Goal: Task Accomplishment & Management: Use online tool/utility

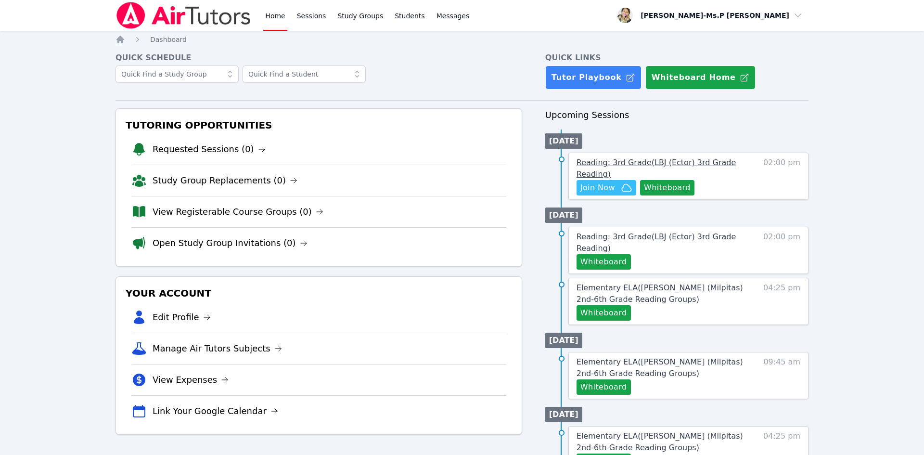
click at [706, 166] on span "Reading: 3rd Grade ( LBJ (Ector) 3rd Grade Reading )" at bounding box center [656, 168] width 159 height 21
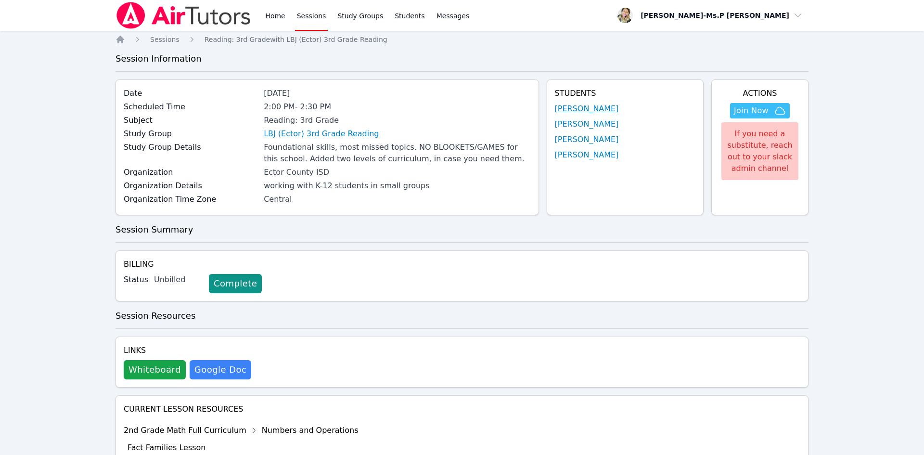
click at [565, 110] on link "JAMES PENNINGTON" at bounding box center [587, 109] width 64 height 12
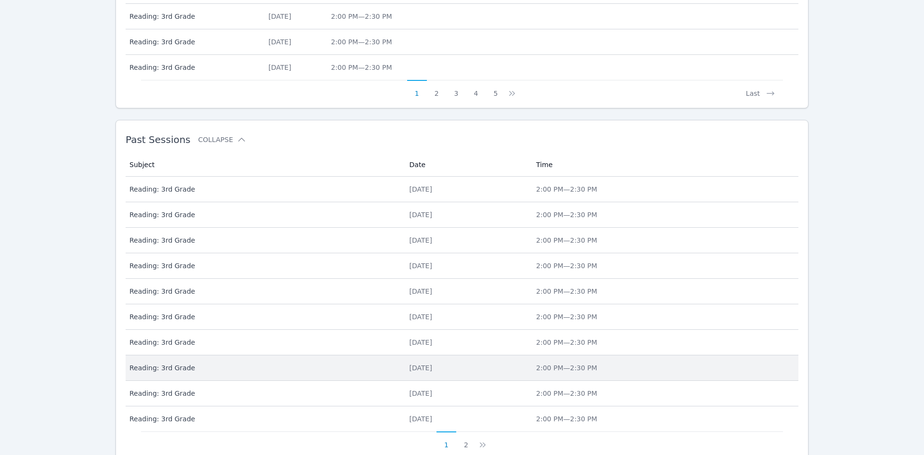
scroll to position [582, 0]
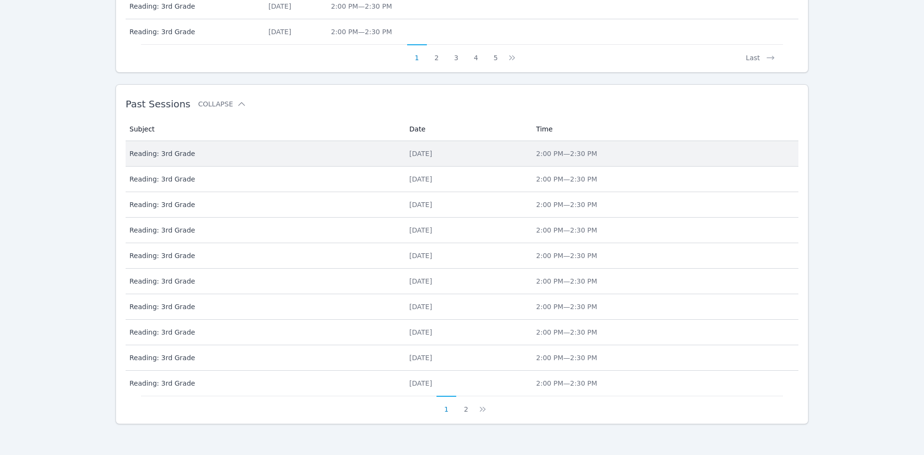
click at [404, 145] on td "Date Tue Oct 7, 2025" at bounding box center [467, 154] width 127 height 26
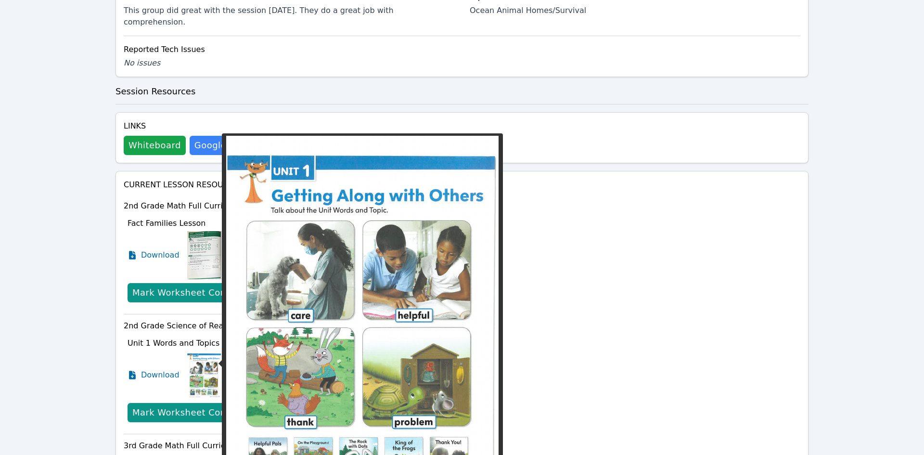
scroll to position [343, 0]
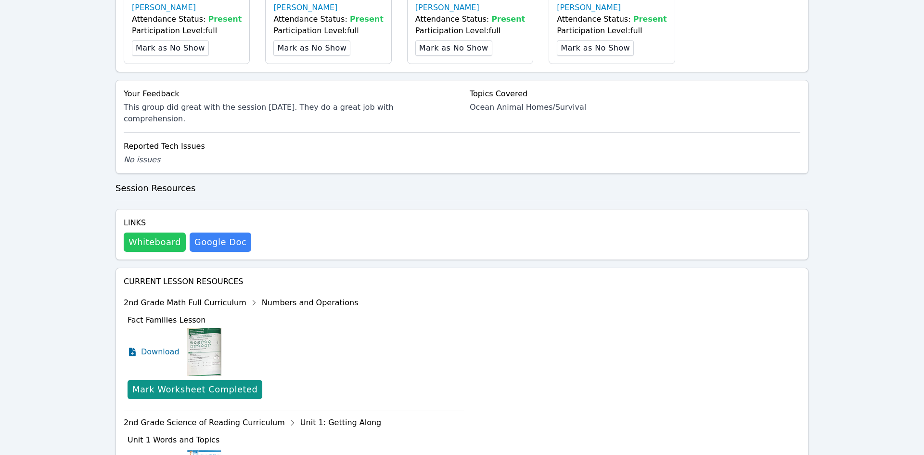
click at [149, 232] on button "Whiteboard" at bounding box center [155, 241] width 62 height 19
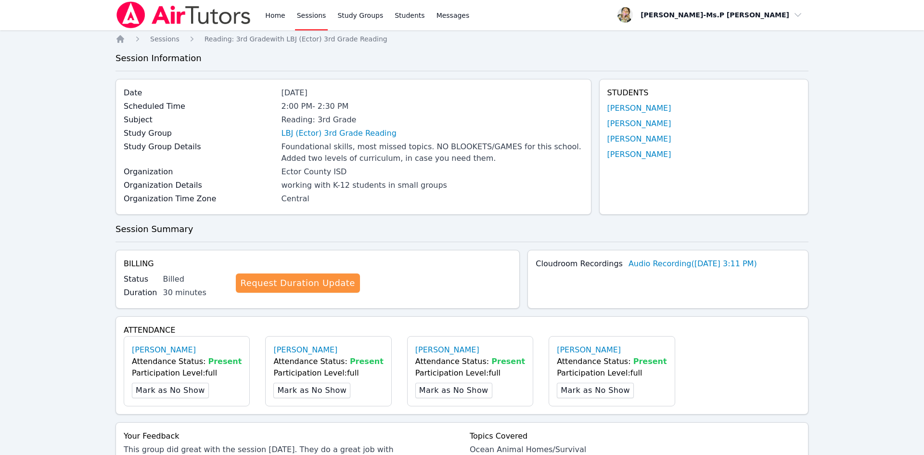
scroll to position [0, 0]
click at [278, 19] on link "Home" at bounding box center [275, 15] width 24 height 31
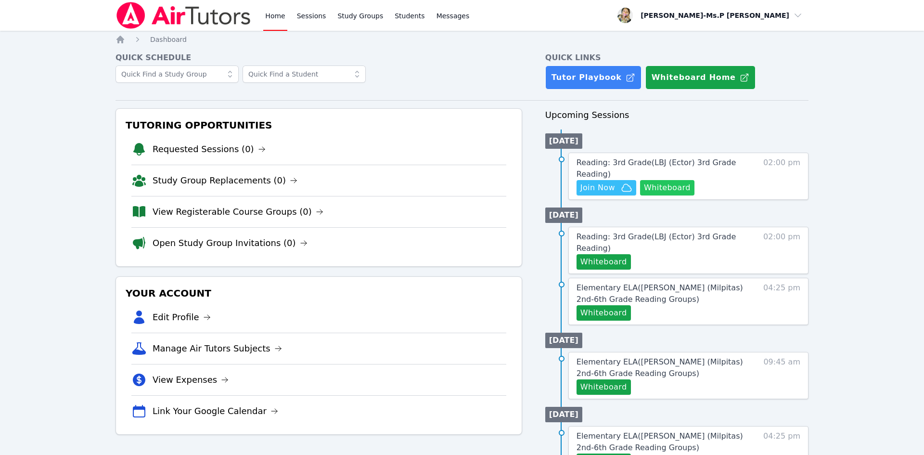
click at [669, 185] on button "Whiteboard" at bounding box center [667, 187] width 54 height 15
click at [608, 190] on span "Join Now" at bounding box center [597, 188] width 35 height 12
click at [292, 4] on div "Home Sessions Study Groups Students Messages" at bounding box center [367, 15] width 208 height 31
click at [306, 19] on link "Sessions" at bounding box center [311, 15] width 33 height 31
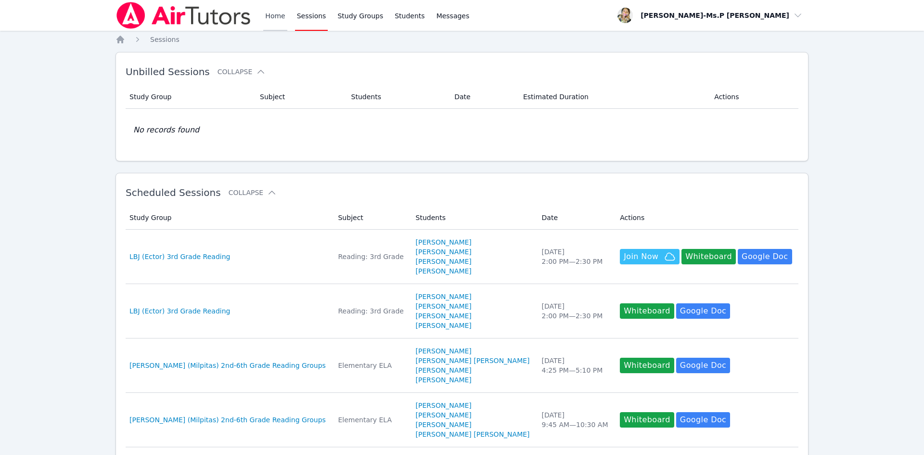
click at [270, 15] on link "Home" at bounding box center [275, 15] width 24 height 31
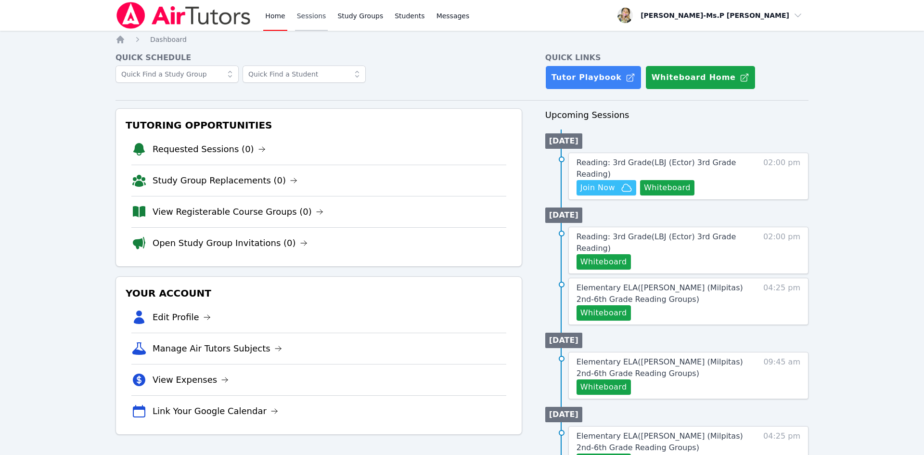
click at [310, 12] on link "Sessions" at bounding box center [311, 15] width 33 height 31
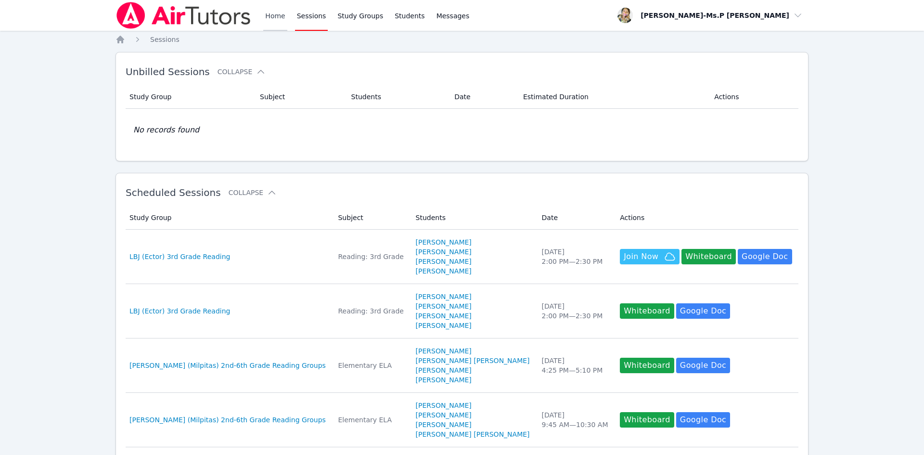
click at [270, 17] on link "Home" at bounding box center [275, 15] width 24 height 31
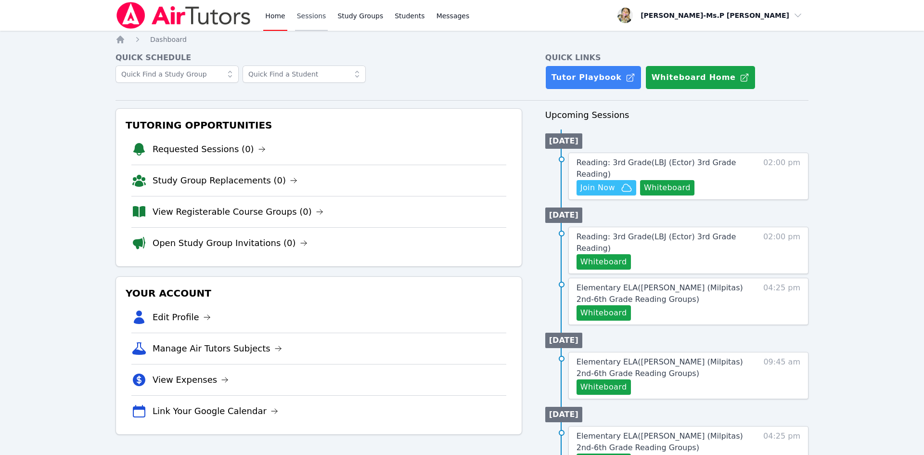
click at [300, 18] on link "Sessions" at bounding box center [311, 15] width 33 height 31
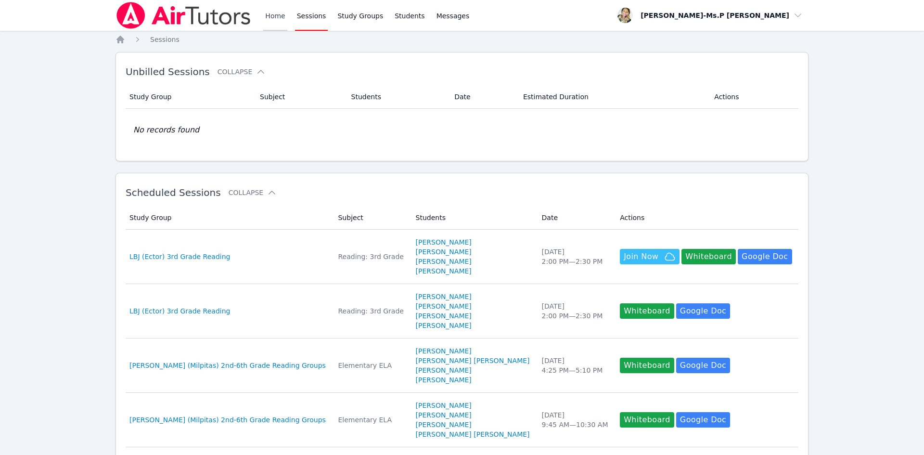
click at [269, 16] on link "Home" at bounding box center [275, 15] width 24 height 31
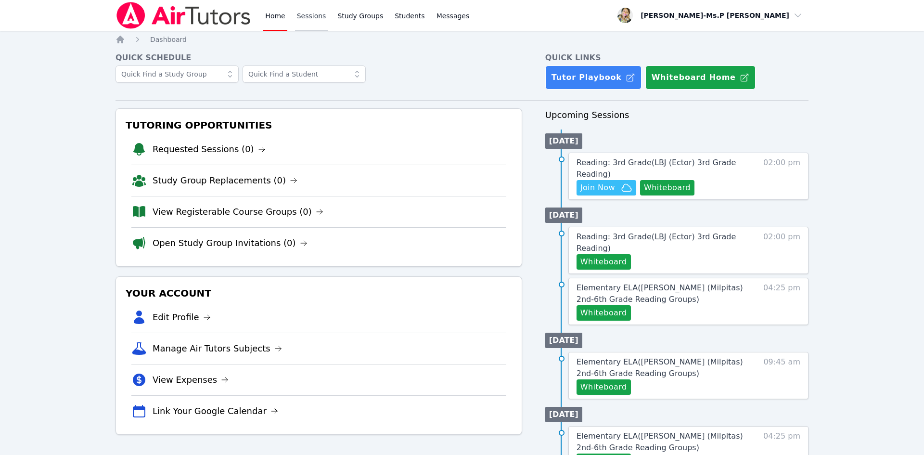
click at [309, 17] on link "Sessions" at bounding box center [311, 15] width 33 height 31
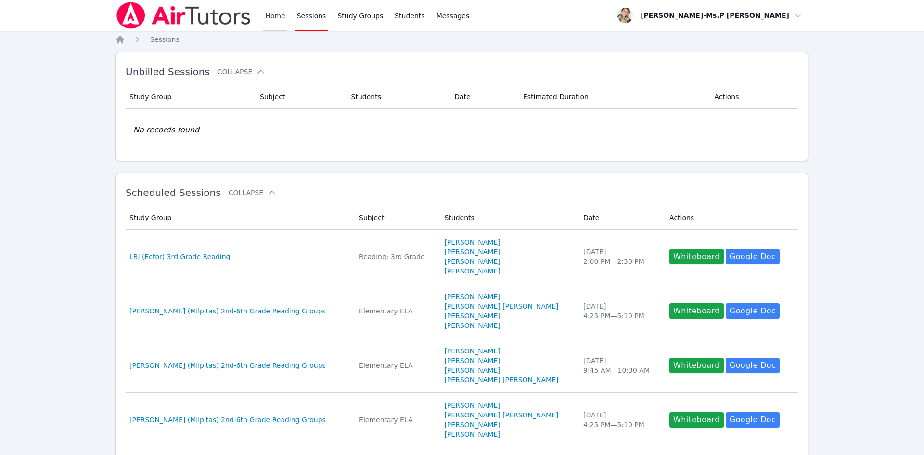
click at [269, 16] on link "Home" at bounding box center [275, 15] width 24 height 31
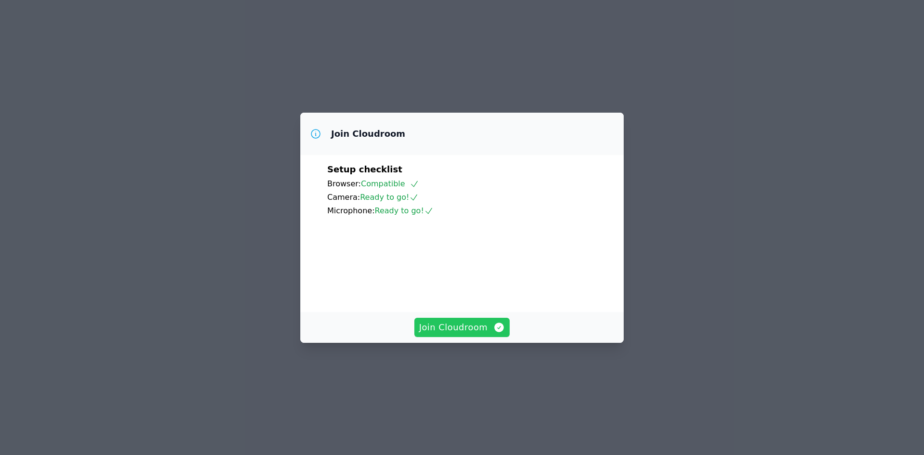
click at [459, 334] on span "Join Cloudroom" at bounding box center [462, 327] width 86 height 13
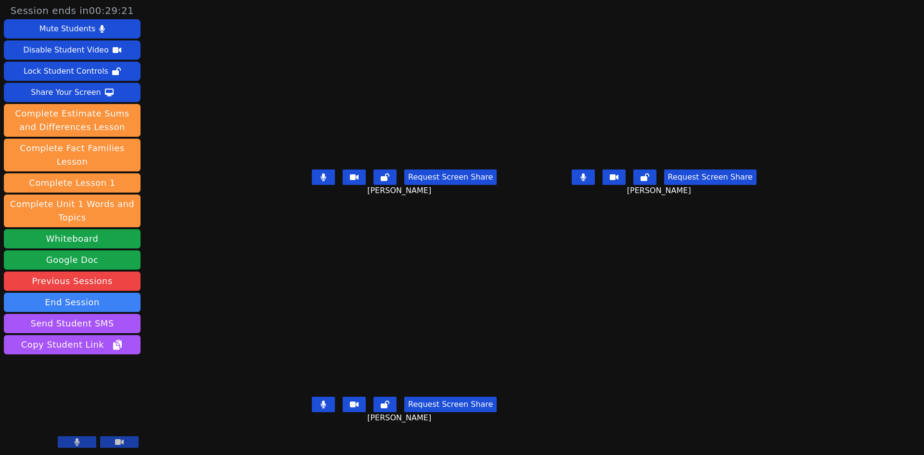
click at [586, 181] on icon at bounding box center [582, 177] width 5 height 8
click at [321, 181] on icon at bounding box center [323, 177] width 5 height 8
click at [312, 185] on button at bounding box center [323, 176] width 23 height 15
click at [321, 181] on icon at bounding box center [324, 177] width 6 height 8
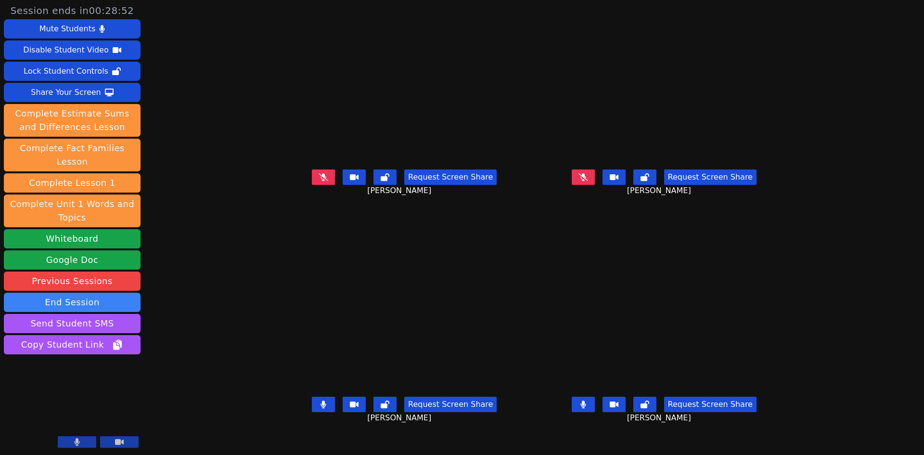
click at [312, 412] on button at bounding box center [323, 404] width 23 height 15
click at [595, 412] on button at bounding box center [583, 404] width 23 height 15
click at [312, 185] on button at bounding box center [323, 176] width 23 height 15
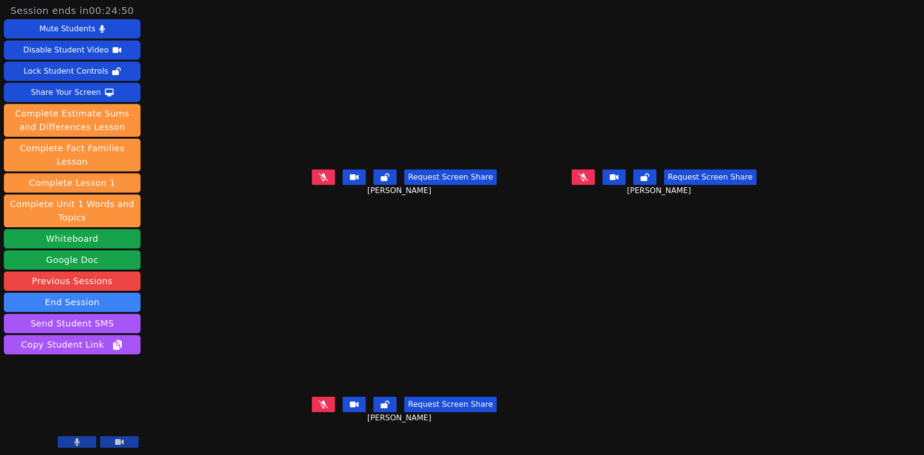
click at [319, 180] on icon at bounding box center [324, 177] width 10 height 8
click at [312, 185] on button at bounding box center [323, 176] width 23 height 15
click at [588, 181] on icon at bounding box center [583, 177] width 10 height 8
click at [595, 185] on button at bounding box center [583, 176] width 23 height 15
click at [319, 180] on icon at bounding box center [324, 177] width 10 height 8
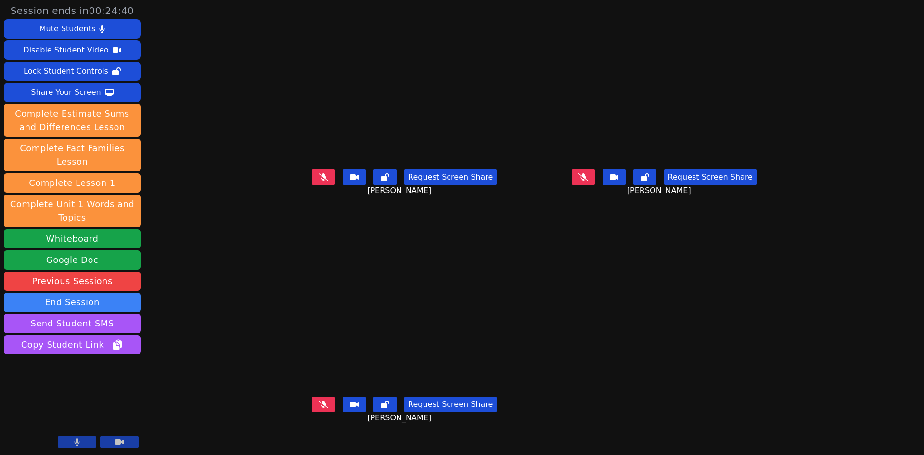
click at [595, 185] on button at bounding box center [583, 176] width 23 height 15
click at [312, 412] on button at bounding box center [323, 404] width 23 height 15
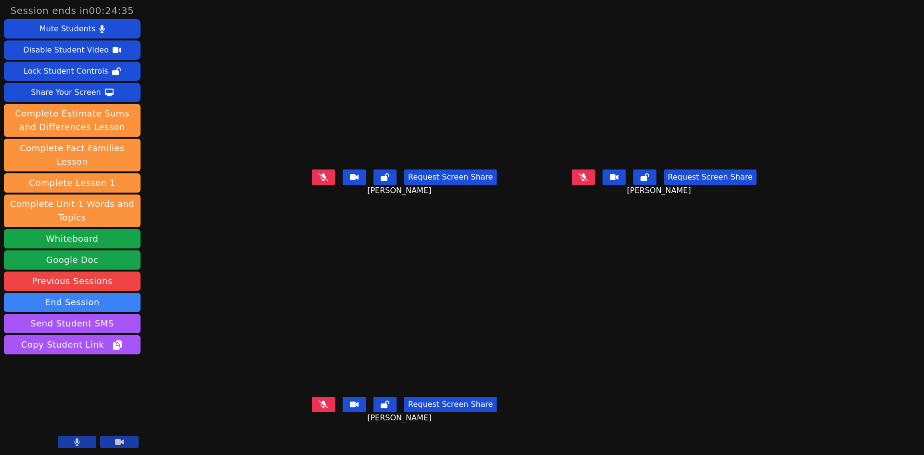
click at [312, 185] on button at bounding box center [323, 176] width 23 height 15
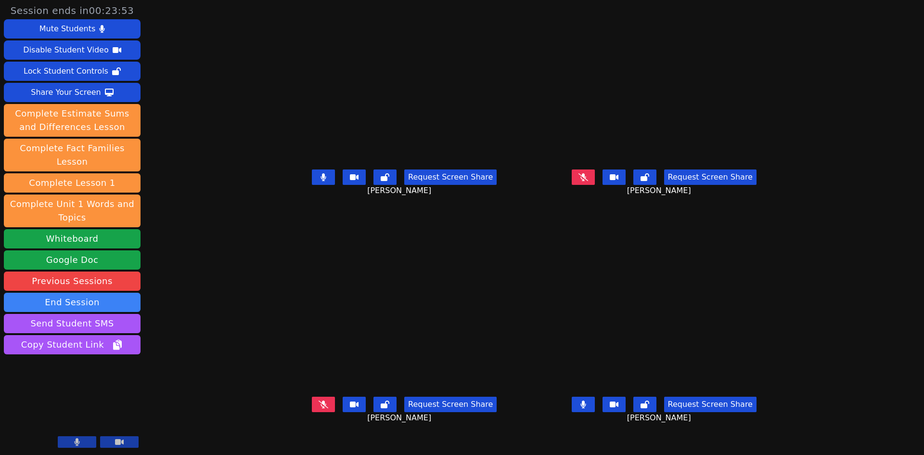
click at [595, 412] on button at bounding box center [583, 404] width 23 height 15
click at [312, 185] on button at bounding box center [323, 176] width 23 height 15
click at [588, 181] on icon at bounding box center [583, 177] width 10 height 8
click at [595, 185] on button at bounding box center [583, 176] width 23 height 15
click at [319, 181] on icon at bounding box center [324, 177] width 10 height 8
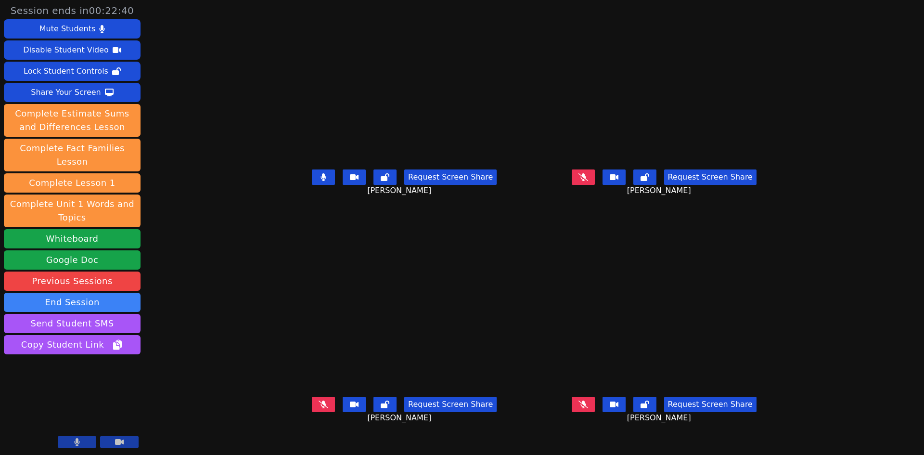
click at [588, 408] on icon at bounding box center [583, 404] width 10 height 8
click at [312, 185] on div "Request Screen Share" at bounding box center [404, 176] width 185 height 15
click at [312, 185] on button at bounding box center [323, 176] width 23 height 15
click at [595, 412] on button at bounding box center [583, 404] width 23 height 15
click at [595, 185] on button at bounding box center [583, 176] width 23 height 15
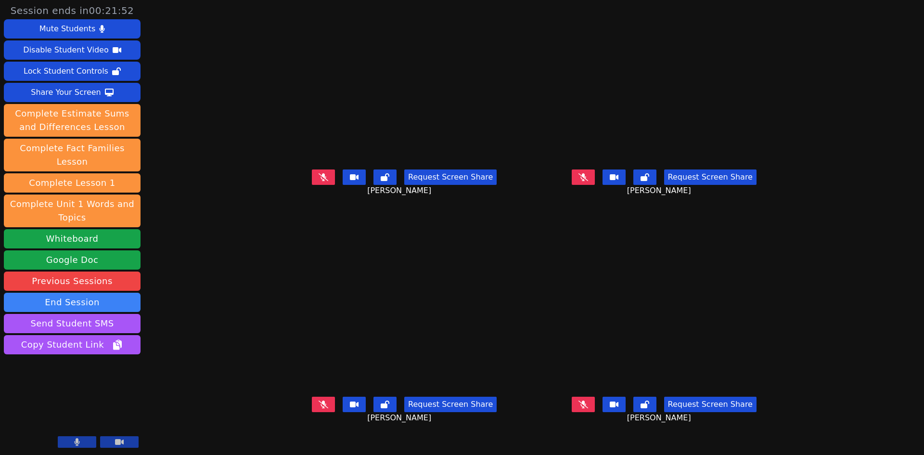
click at [312, 185] on button at bounding box center [323, 176] width 23 height 15
click at [595, 185] on button at bounding box center [583, 176] width 23 height 15
click at [312, 185] on div "Request Screen Share" at bounding box center [404, 176] width 185 height 15
click at [312, 185] on button at bounding box center [323, 176] width 23 height 15
click at [312, 412] on button at bounding box center [323, 404] width 23 height 15
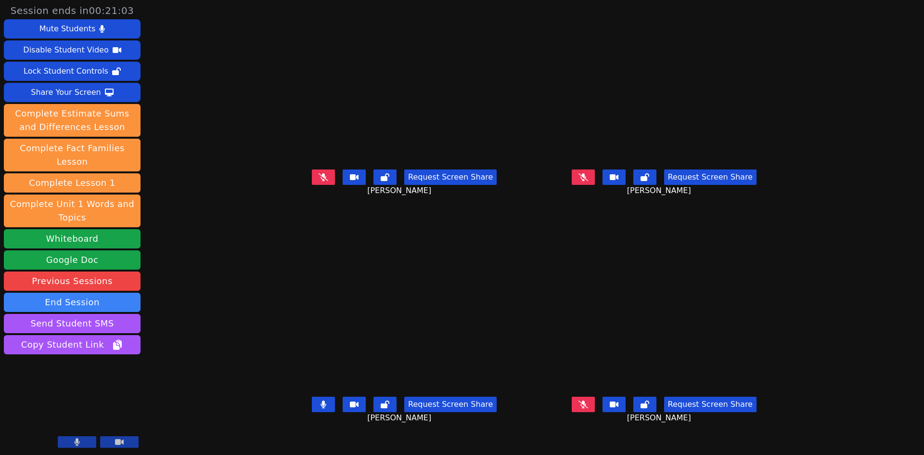
click at [312, 412] on button at bounding box center [323, 404] width 23 height 15
click at [588, 181] on icon at bounding box center [583, 177] width 10 height 8
click at [595, 185] on button at bounding box center [583, 176] width 23 height 15
click at [595, 412] on button at bounding box center [583, 404] width 23 height 15
click at [586, 408] on icon at bounding box center [583, 404] width 6 height 8
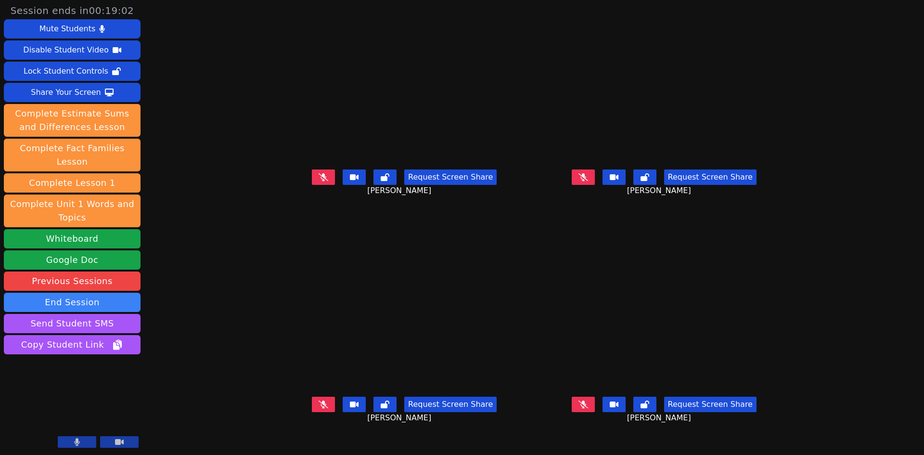
click at [645, 185] on div "Request Screen Share" at bounding box center [664, 176] width 185 height 15
click at [588, 181] on icon at bounding box center [583, 177] width 10 height 8
click at [595, 185] on button at bounding box center [583, 176] width 23 height 15
click at [586, 181] on icon at bounding box center [582, 177] width 5 height 8
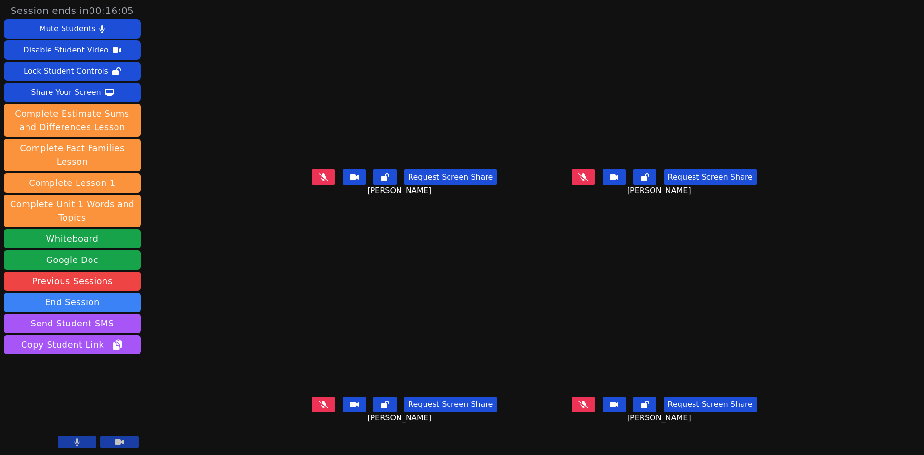
click at [588, 181] on icon at bounding box center [583, 177] width 10 height 8
click at [588, 408] on icon at bounding box center [583, 404] width 10 height 8
click at [586, 408] on icon at bounding box center [583, 404] width 6 height 8
click at [595, 185] on button at bounding box center [583, 176] width 23 height 15
click at [588, 181] on icon at bounding box center [583, 177] width 10 height 8
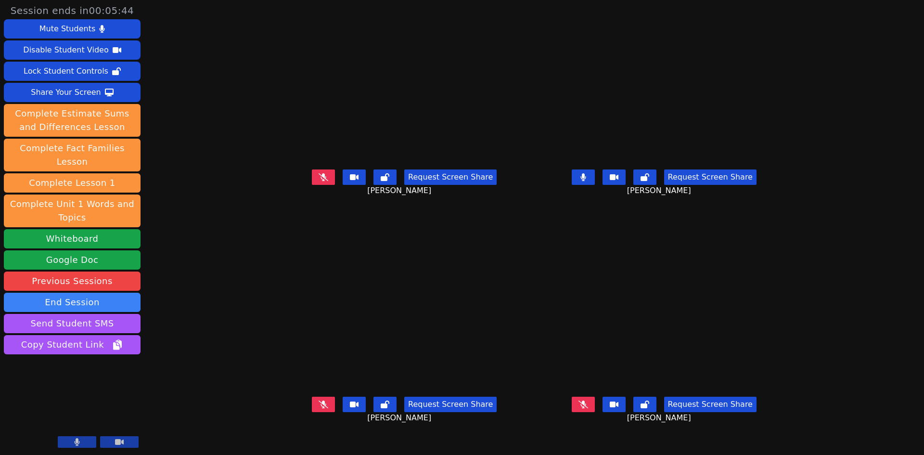
click at [595, 185] on button at bounding box center [583, 176] width 23 height 15
click at [595, 412] on button at bounding box center [583, 404] width 23 height 15
click at [312, 185] on button at bounding box center [323, 176] width 23 height 15
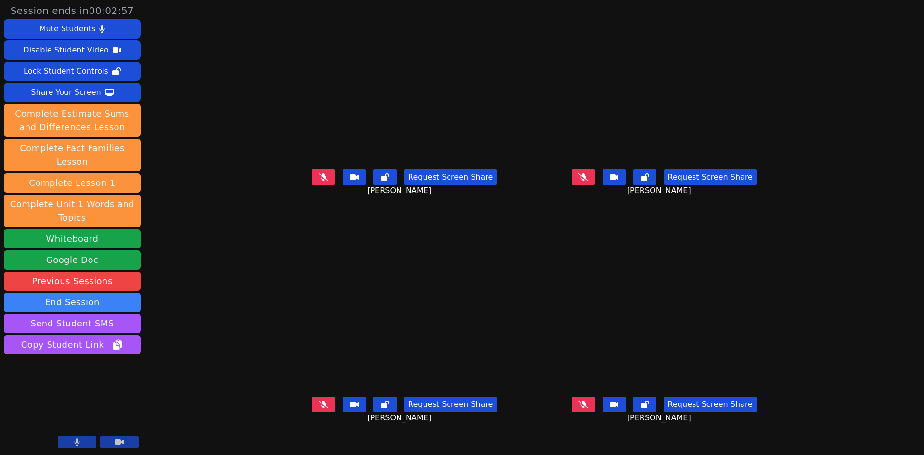
click at [588, 180] on icon at bounding box center [583, 177] width 10 height 8
click at [586, 181] on icon at bounding box center [583, 177] width 6 height 8
click at [319, 180] on icon at bounding box center [324, 177] width 10 height 8
click at [312, 185] on button at bounding box center [323, 176] width 23 height 15
click at [588, 181] on icon at bounding box center [583, 177] width 10 height 8
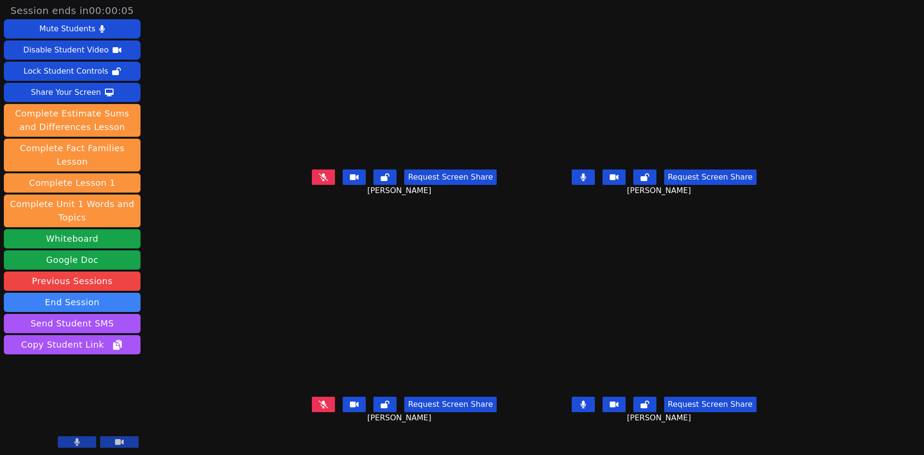
click at [312, 185] on button at bounding box center [323, 176] width 23 height 15
click at [319, 408] on icon at bounding box center [324, 404] width 10 height 8
